Goal: Book appointment/travel/reservation

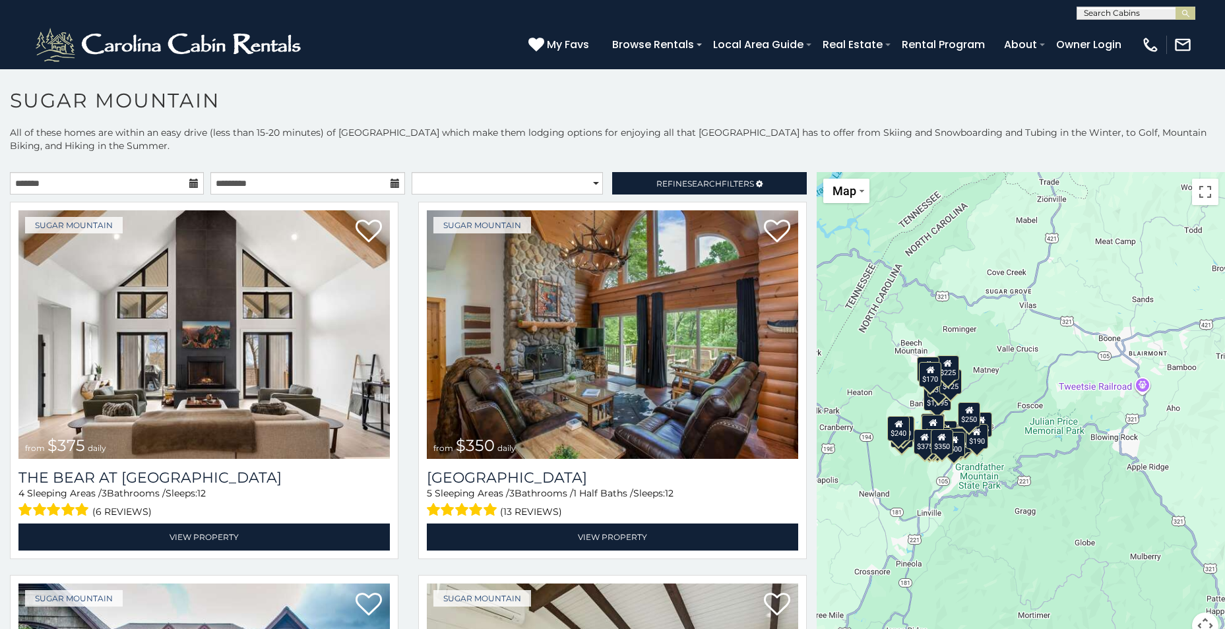
drag, startPoint x: 1154, startPoint y: 563, endPoint x: 984, endPoint y: 539, distance: 171.2
click at [984, 539] on div "$375 $350 $350 $200 $375 $195 $265 $190 $175 $155 $290 $345 $175 $1,095 $195 $2…" at bounding box center [1021, 413] width 408 height 483
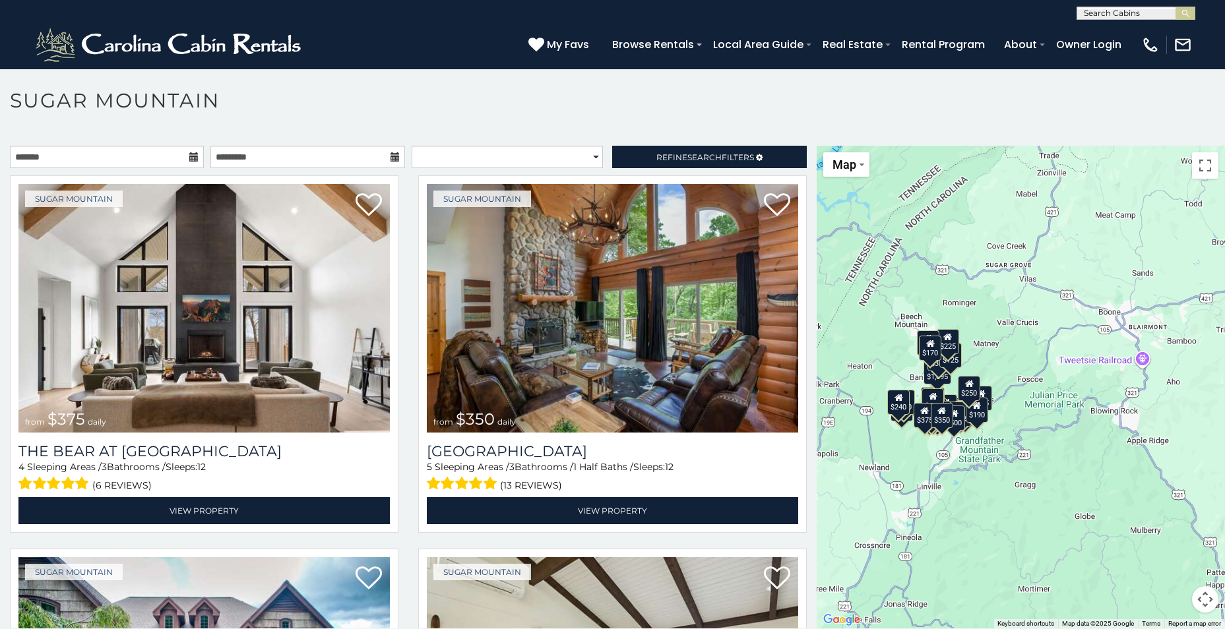
scroll to position [38, 0]
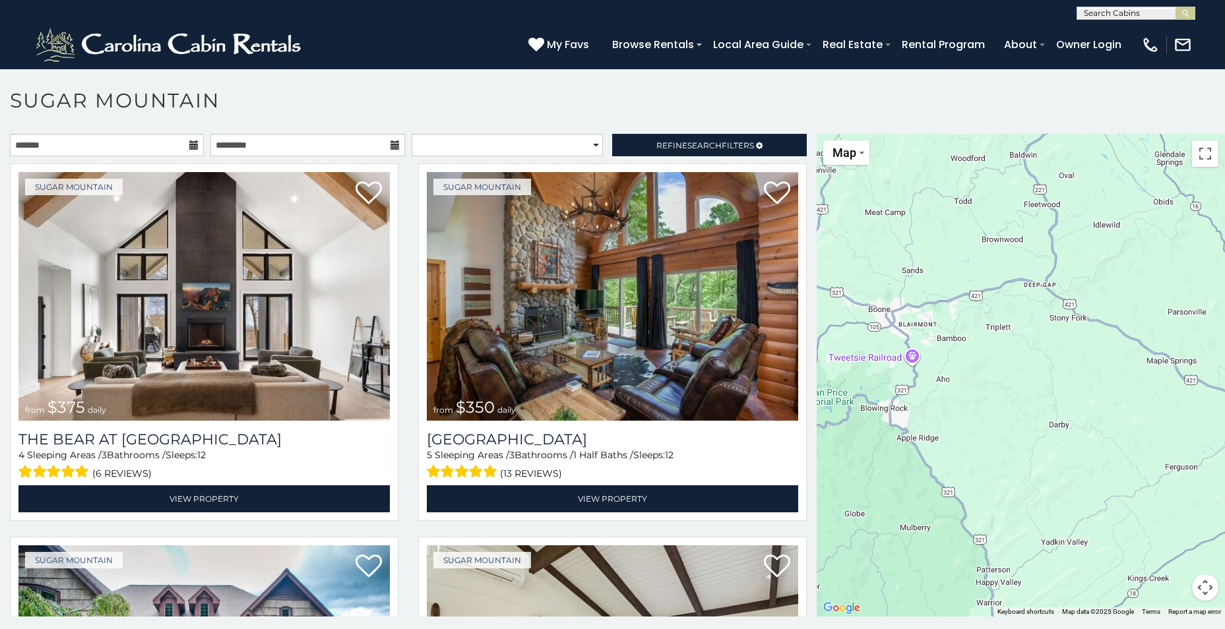
drag, startPoint x: 1127, startPoint y: 526, endPoint x: 890, endPoint y: 536, distance: 237.6
click at [890, 536] on div "$375 $350 $350 $200 $375 $195 $265 $190 $175 $155 $290 $345 $175 $1,095 $195 $2…" at bounding box center [1021, 375] width 408 height 483
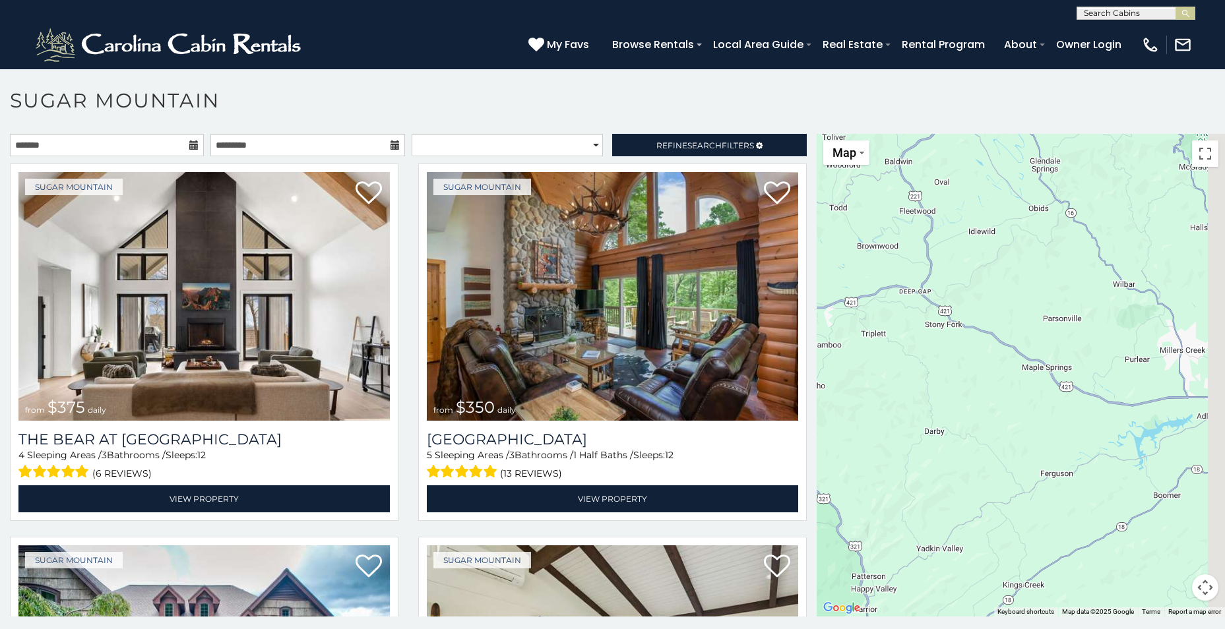
drag, startPoint x: 1088, startPoint y: 502, endPoint x: 937, endPoint y: 522, distance: 151.7
click at [937, 522] on div "$375 $350 $350 $200 $375 $195 $265 $190 $175 $155 $290 $345 $175 $1,095 $195 $2…" at bounding box center [1021, 375] width 408 height 483
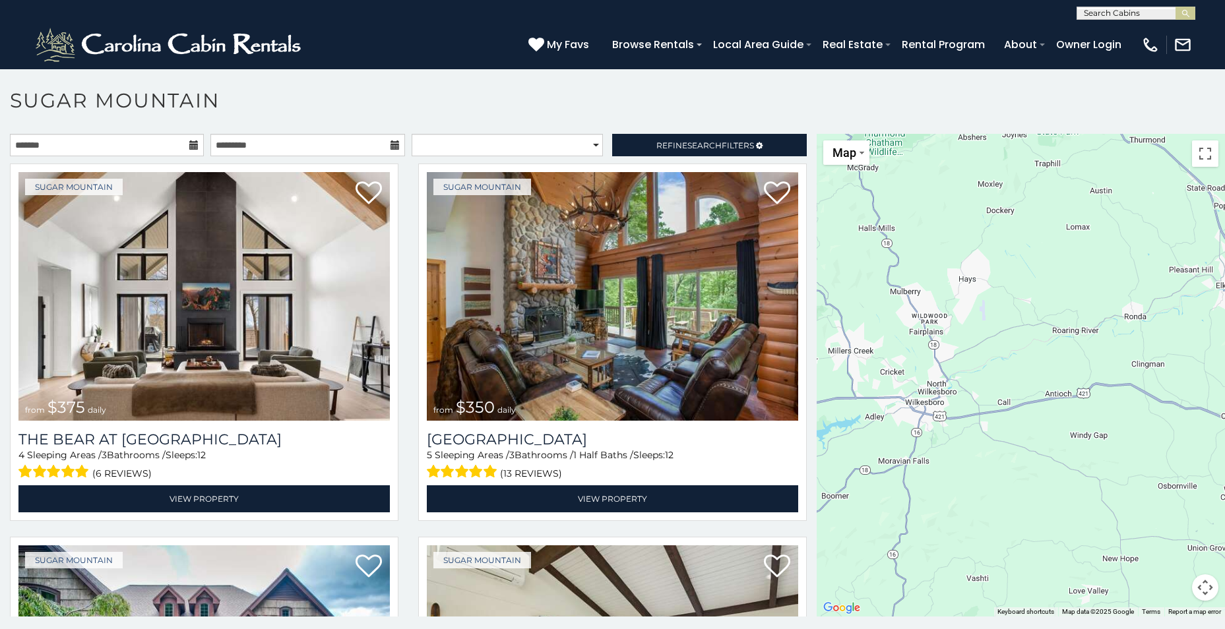
drag, startPoint x: 1136, startPoint y: 430, endPoint x: 847, endPoint y: 416, distance: 289.9
click at [847, 416] on div "$375 $350 $350 $200 $375 $195 $265 $190 $175 $155 $290 $345 $175 $1,095 $195 $2…" at bounding box center [1021, 375] width 408 height 483
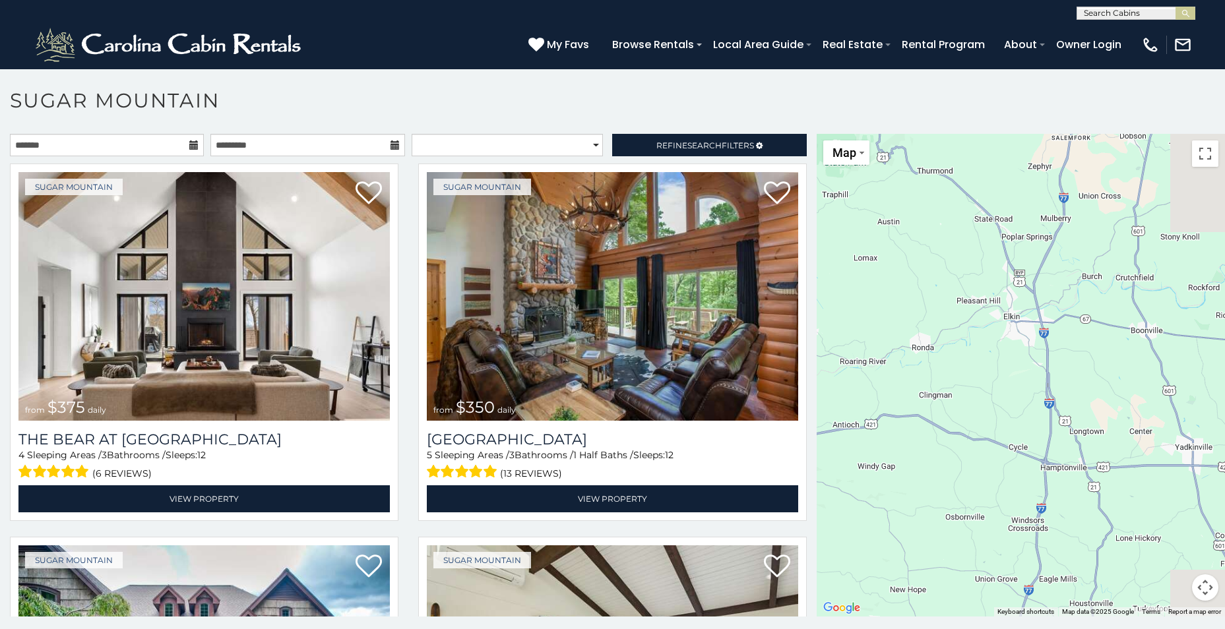
drag, startPoint x: 1076, startPoint y: 297, endPoint x: 859, endPoint y: 330, distance: 220.1
click at [859, 330] on div "$375 $350 $350 $200 $375 $195 $265 $190 $175 $155 $290 $345 $175 $1,095 $195 $2…" at bounding box center [1021, 375] width 408 height 483
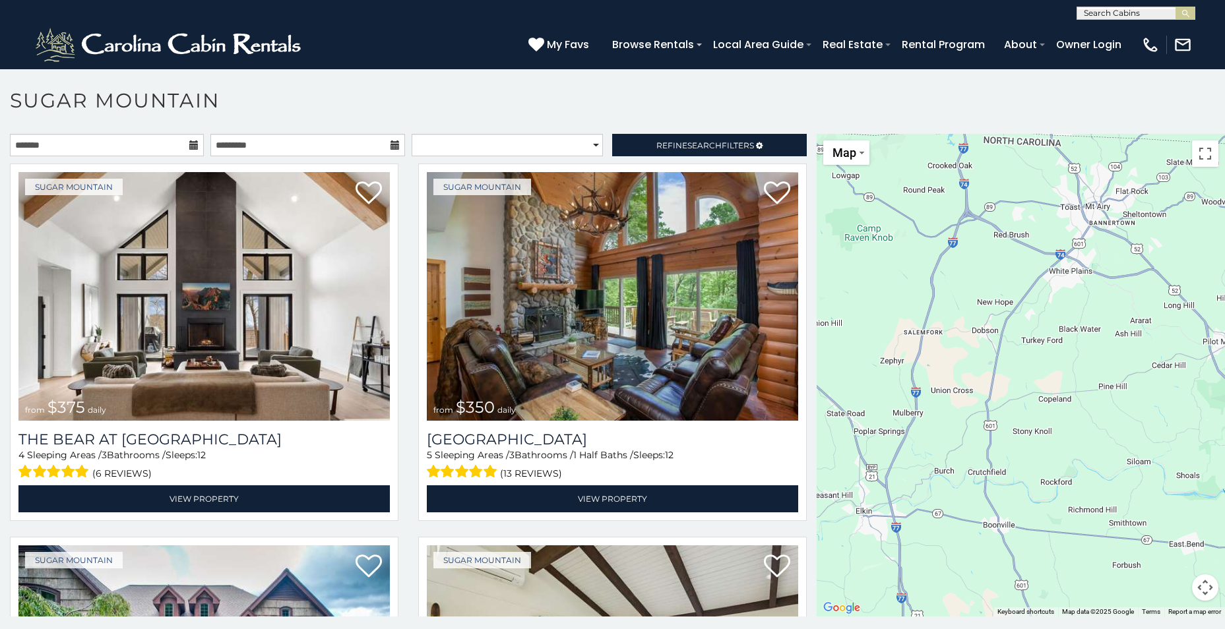
drag, startPoint x: 1104, startPoint y: 298, endPoint x: 956, endPoint y: 496, distance: 247.3
click at [956, 496] on div "$375 $350 $350 $200 $375 $195 $265 $190 $175 $155 $290 $345 $175 $1,095 $195 $2…" at bounding box center [1021, 375] width 408 height 483
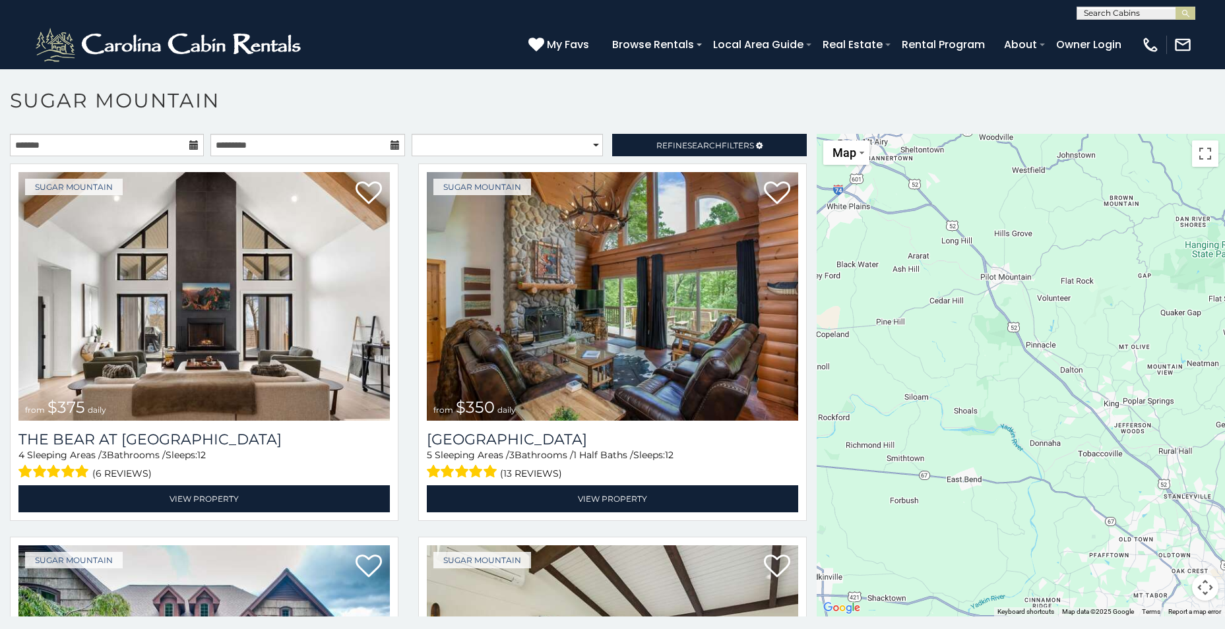
drag, startPoint x: 1130, startPoint y: 266, endPoint x: 906, endPoint y: 203, distance: 232.4
click at [906, 203] on div "$375 $350 $350 $200 $375 $195 $265 $190 $175 $155 $290 $345 $175 $1,095 $195 $2…" at bounding box center [1021, 375] width 408 height 483
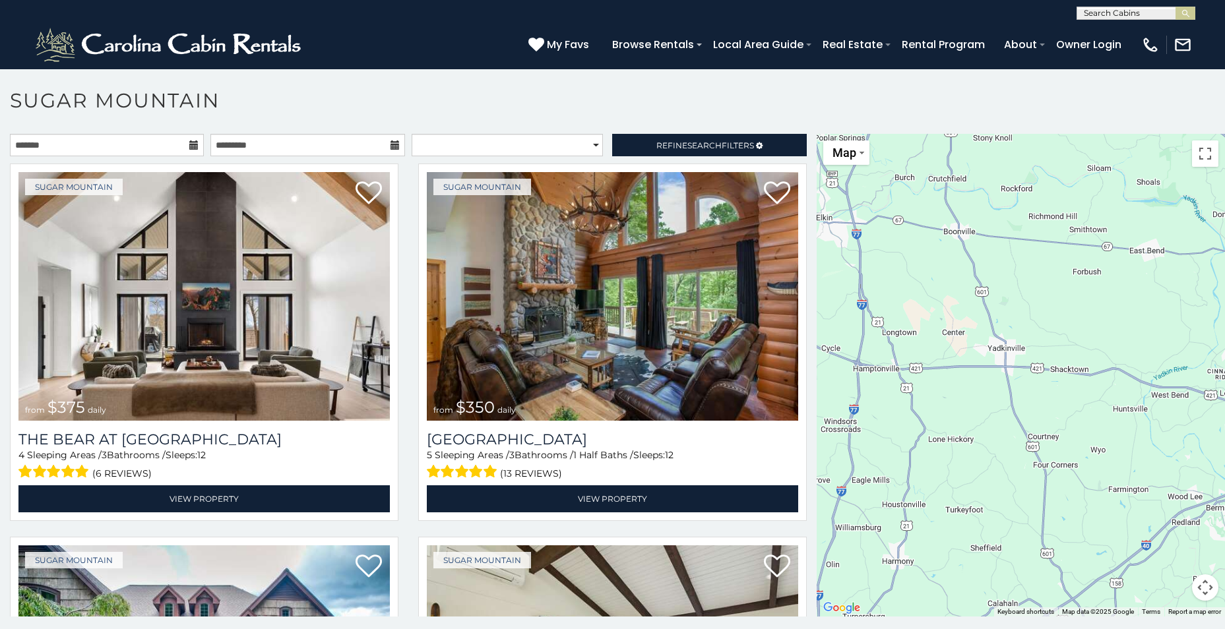
drag, startPoint x: 987, startPoint y: 460, endPoint x: 1207, endPoint y: 249, distance: 304.6
click at [1224, 230] on html "**********" at bounding box center [612, 318] width 1225 height 636
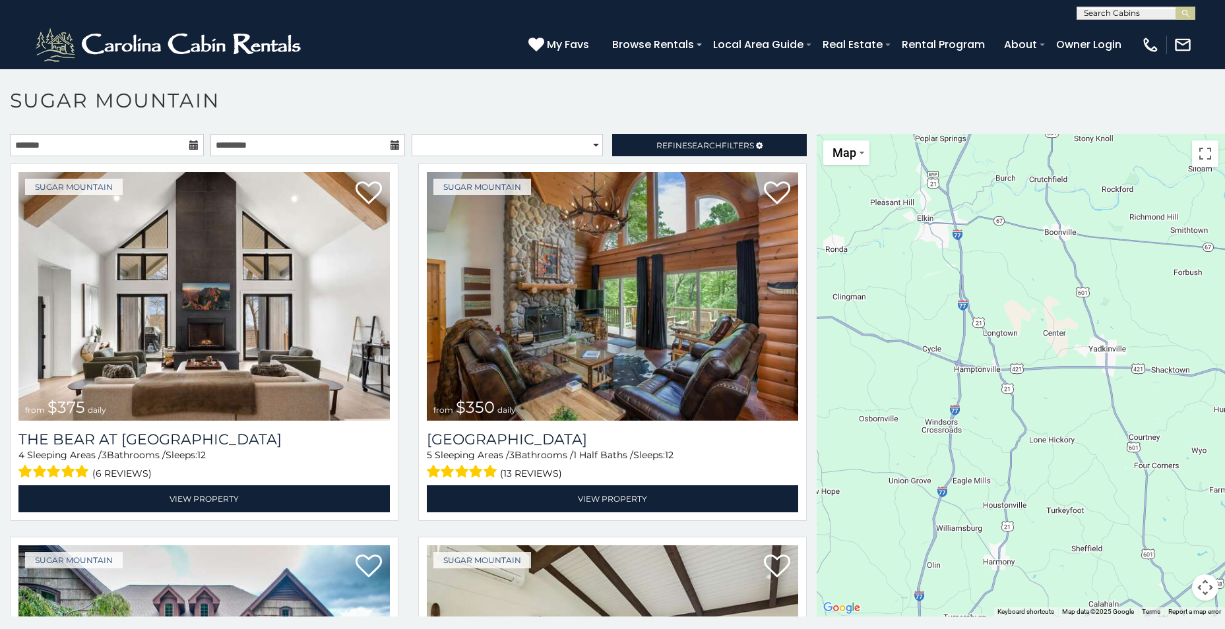
drag, startPoint x: 948, startPoint y: 382, endPoint x: 1087, endPoint y: 336, distance: 145.8
click at [1087, 336] on div "$375 $350 $350 $200 $375 $195 $265 $190 $175 $155 $290 $345 $175 $1,095 $195 $2…" at bounding box center [1021, 375] width 408 height 483
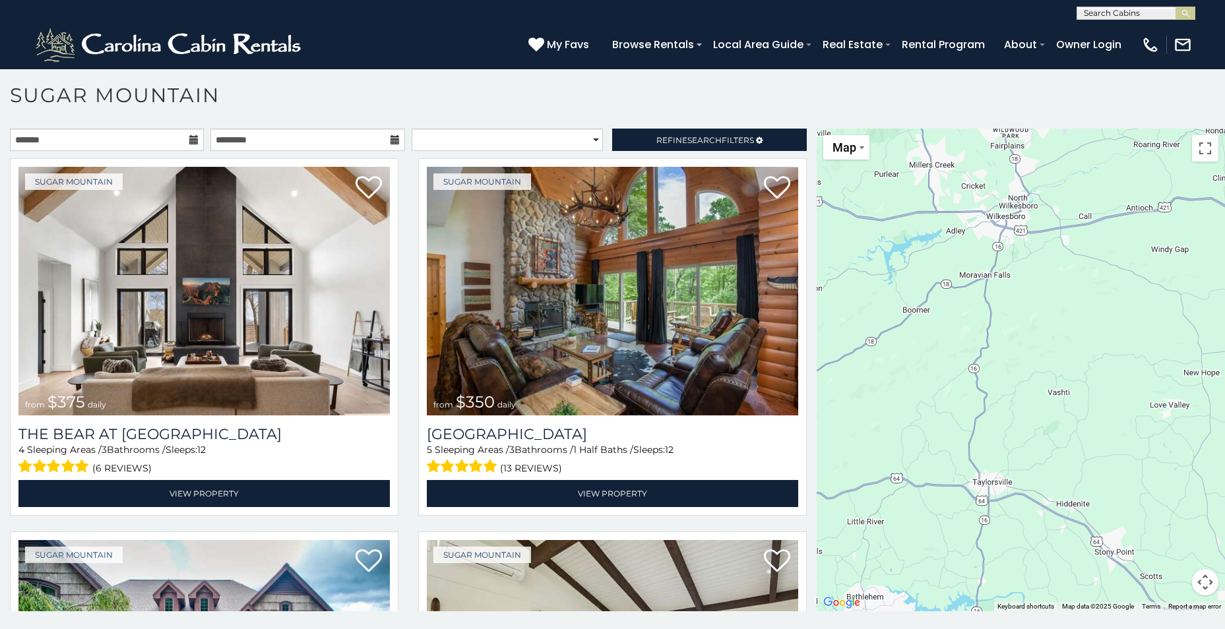
scroll to position [7, 0]
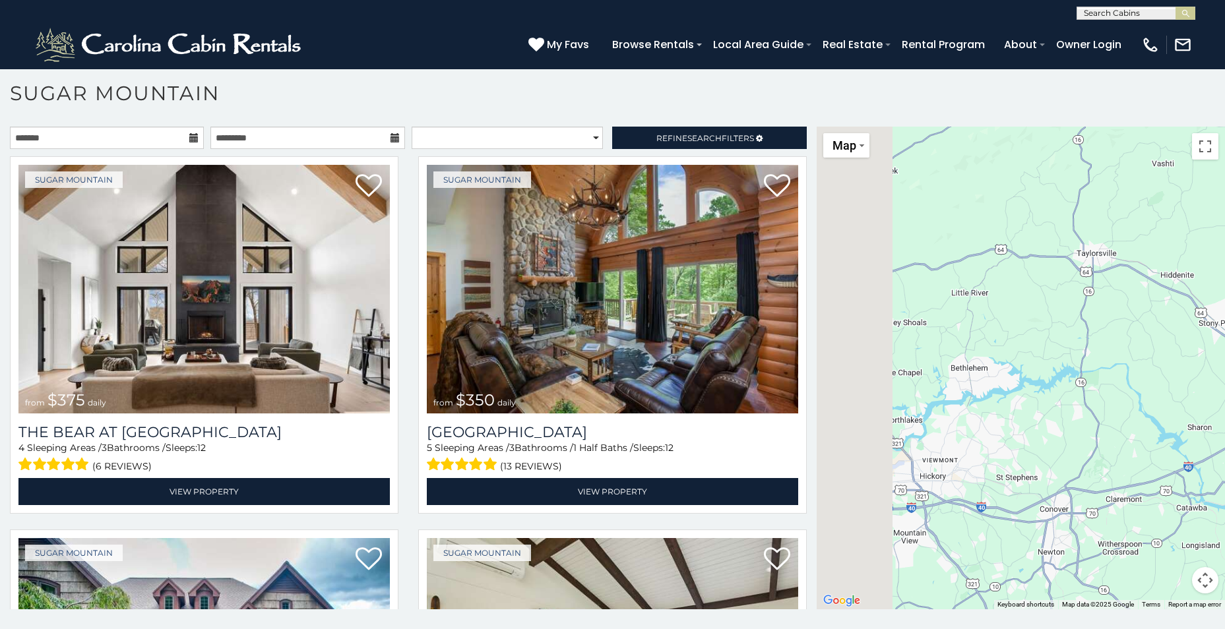
drag, startPoint x: 1020, startPoint y: 429, endPoint x: 1206, endPoint y: 207, distance: 289.8
click at [1206, 207] on div "$375 $350 $350 $200 $375 $195 $265 $190 $175 $155 $290 $345 $175 $1,095 $195 $2…" at bounding box center [1021, 368] width 408 height 483
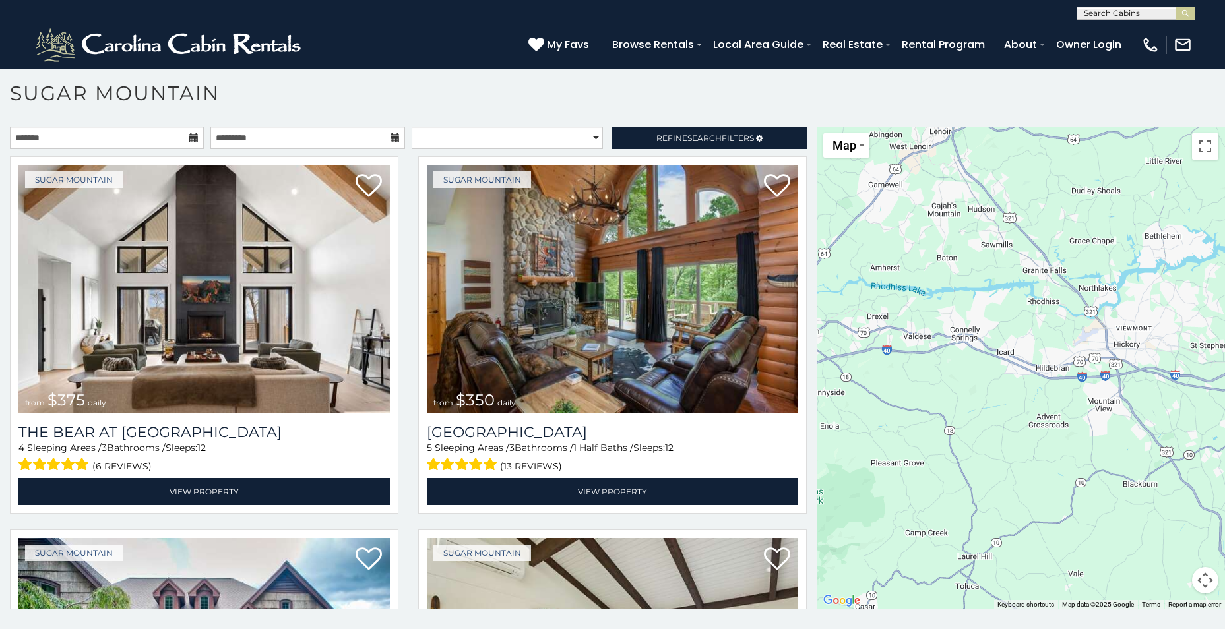
drag, startPoint x: 973, startPoint y: 353, endPoint x: 1086, endPoint y: 214, distance: 179.0
click at [1086, 214] on div "$375 $350 $350 $200 $375 $195 $265 $190 $175 $155 $290 $345 $175 $1,095 $195 $2…" at bounding box center [1021, 368] width 408 height 483
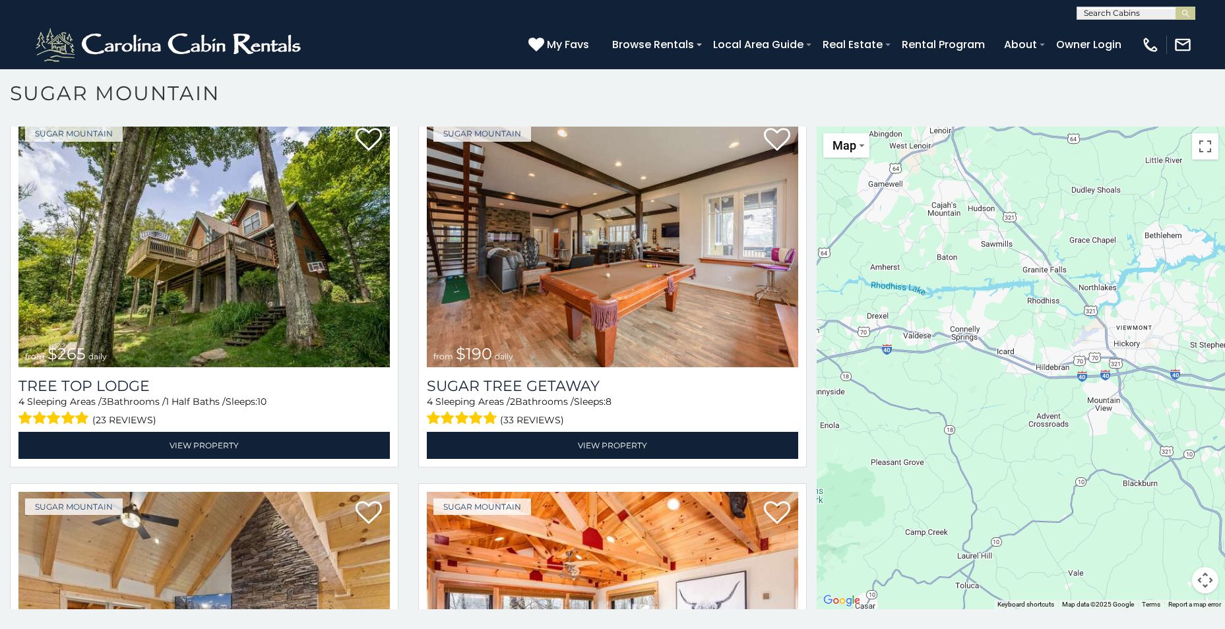
scroll to position [1187, 0]
